Goal: Task Accomplishment & Management: Use online tool/utility

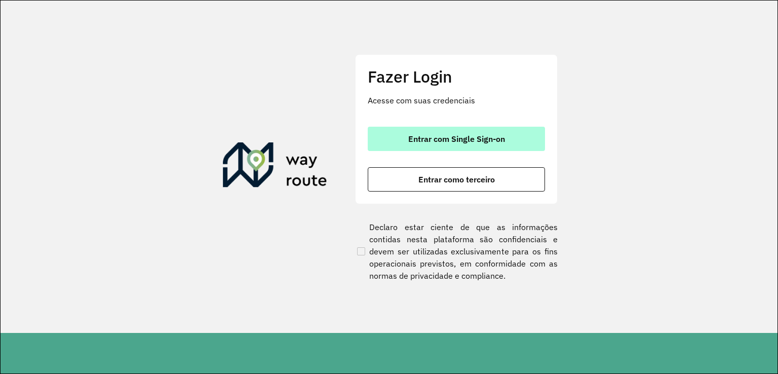
click at [446, 135] on span "Entrar com Single Sign-on" at bounding box center [456, 139] width 97 height 8
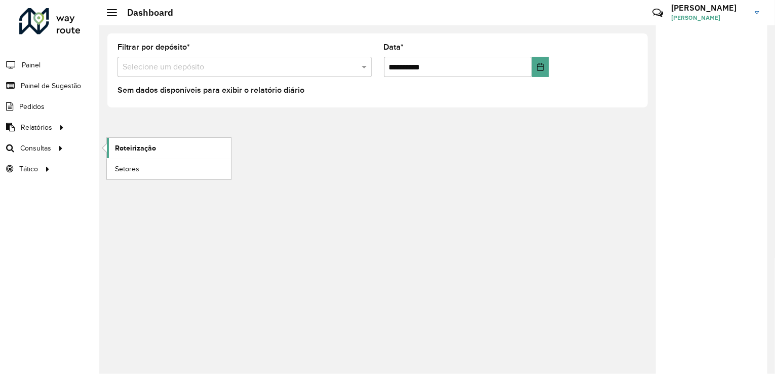
click at [144, 146] on span "Roteirização" at bounding box center [135, 148] width 41 height 11
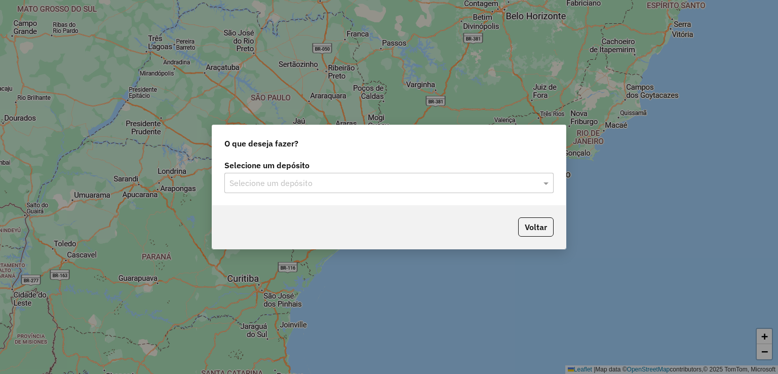
click at [290, 183] on input "text" at bounding box center [379, 183] width 299 height 12
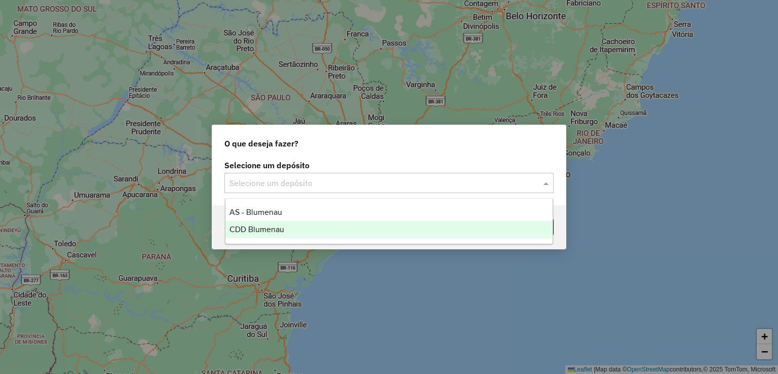
click at [279, 228] on span "CDD Blumenau" at bounding box center [257, 229] width 55 height 9
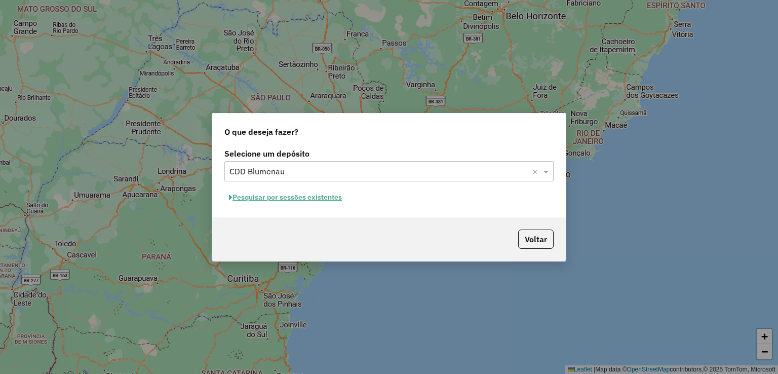
click at [301, 199] on button "Pesquisar por sessões existentes" at bounding box center [286, 198] width 122 height 16
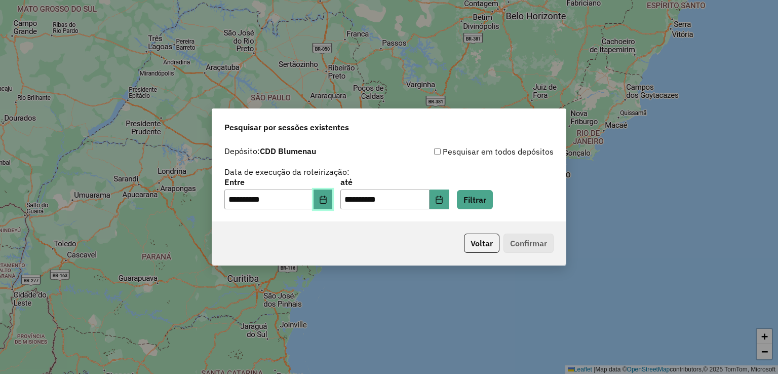
click at [333, 202] on button "Choose Date" at bounding box center [323, 200] width 19 height 20
click at [334, 224] on div "Voltar Confirmar" at bounding box center [389, 243] width 354 height 44
click at [493, 199] on button "Filtrar" at bounding box center [475, 199] width 36 height 19
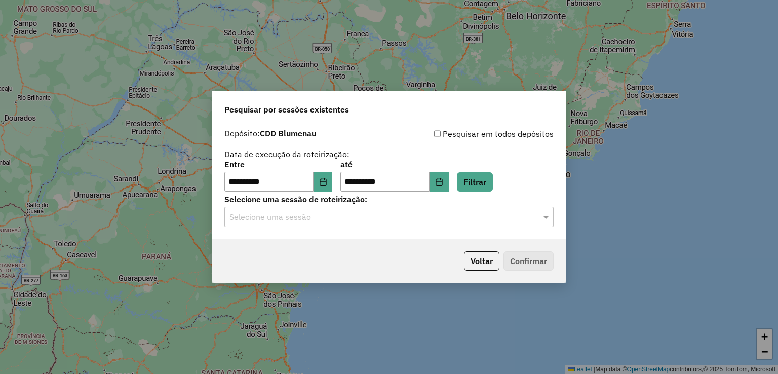
click at [365, 214] on input "text" at bounding box center [379, 217] width 299 height 12
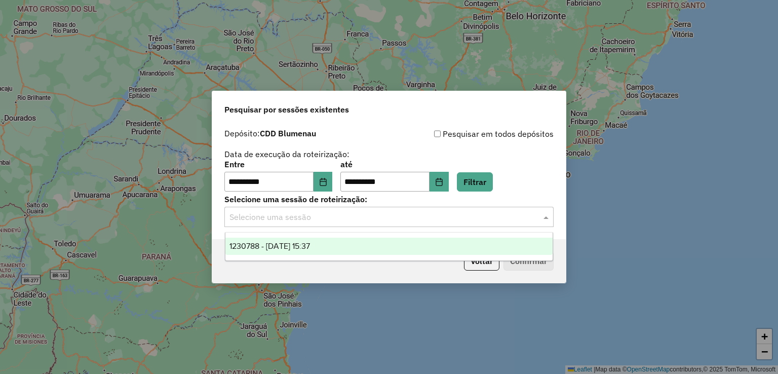
click at [341, 245] on div "1230788 - 18/08/2025 15:37" at bounding box center [390, 246] width 328 height 17
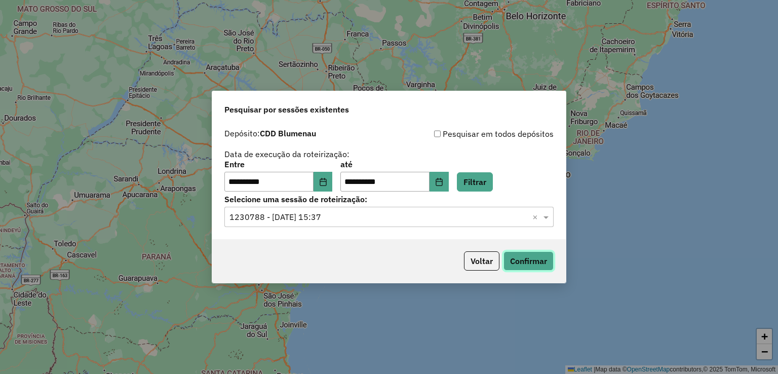
click at [533, 254] on button "Confirmar" at bounding box center [529, 260] width 50 height 19
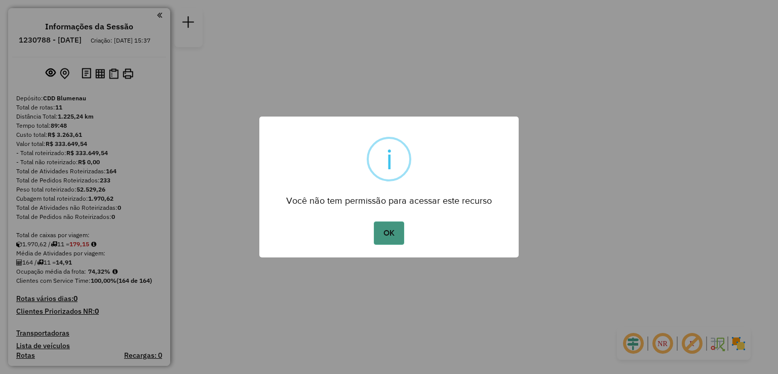
click at [390, 234] on button "OK" at bounding box center [389, 232] width 30 height 23
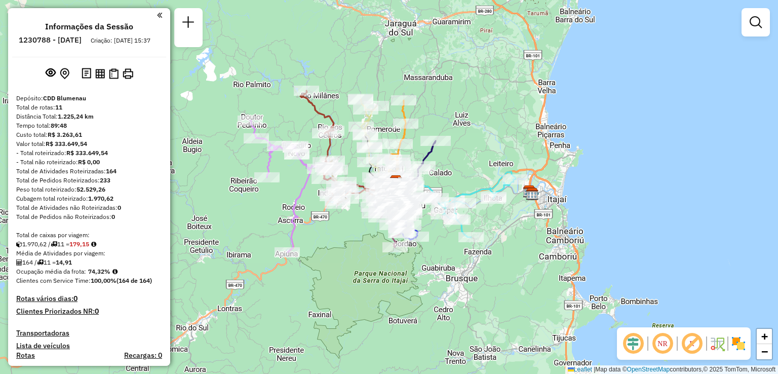
drag, startPoint x: 447, startPoint y: 241, endPoint x: 458, endPoint y: 231, distance: 15.1
click at [458, 231] on div "Janela de atendimento Grade de atendimento Capacidade Transportadoras Veículos …" at bounding box center [389, 187] width 778 height 374
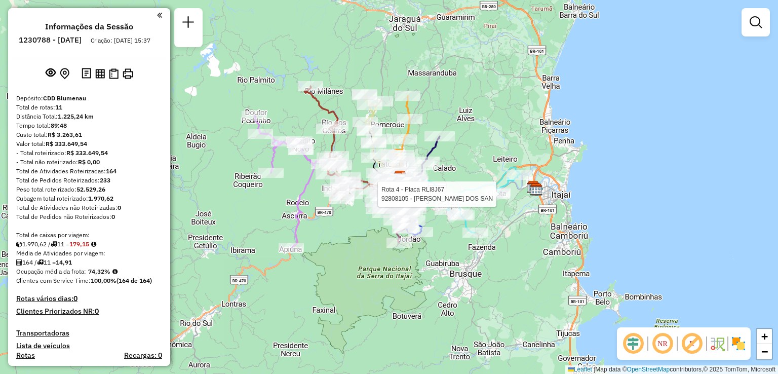
select select "**********"
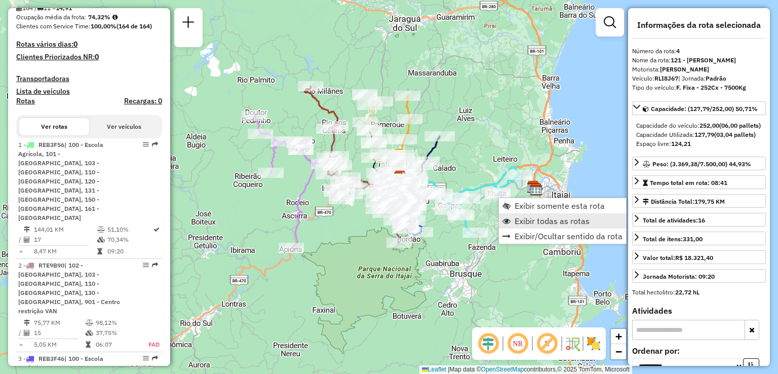
scroll to position [637, 0]
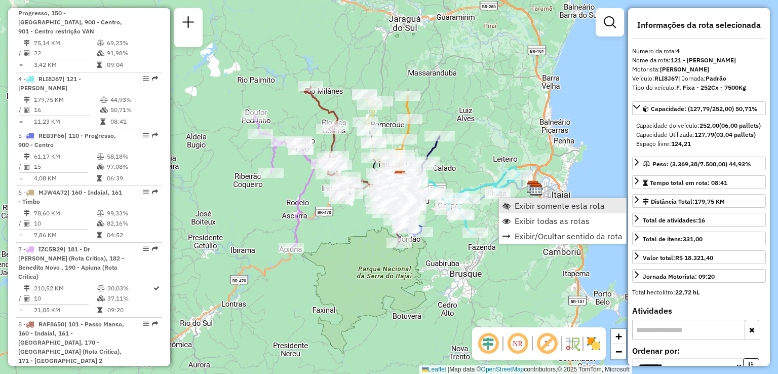
click at [531, 210] on span "Exibir somente esta rota" at bounding box center [560, 206] width 90 height 8
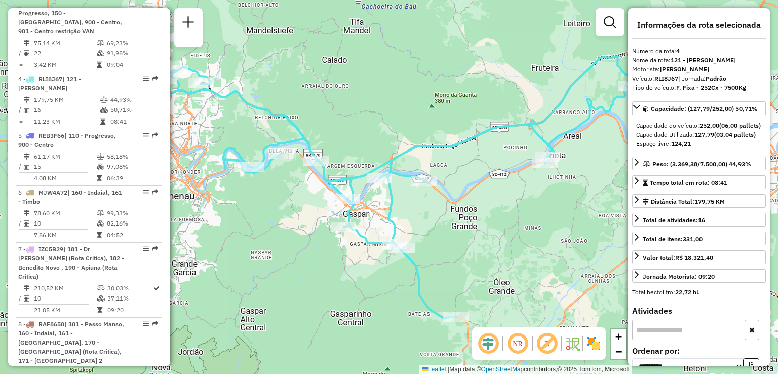
click at [517, 343] on em at bounding box center [518, 343] width 24 height 24
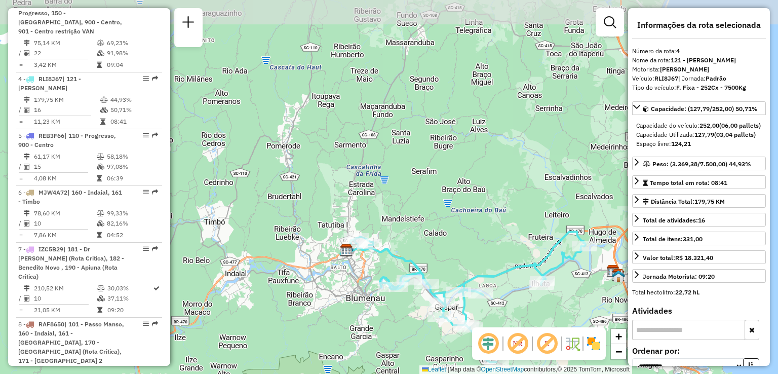
drag, startPoint x: 401, startPoint y: 299, endPoint x: 451, endPoint y: 352, distance: 72.8
click at [451, 352] on div "Janela de atendimento Grade de atendimento Capacidade Transportadoras Veículos …" at bounding box center [389, 187] width 778 height 374
